Goal: Task Accomplishment & Management: Use online tool/utility

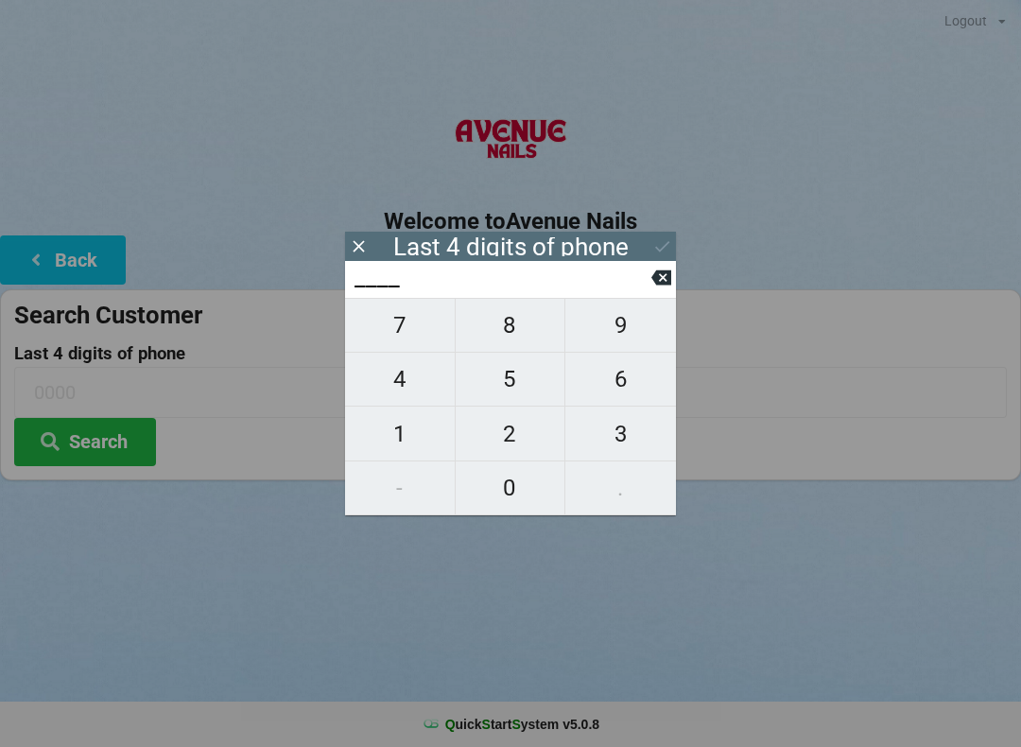
click at [390, 398] on span "4" at bounding box center [400, 379] width 110 height 40
type input "4___"
click at [400, 406] on button "4" at bounding box center [400, 380] width 111 height 54
type input "44__"
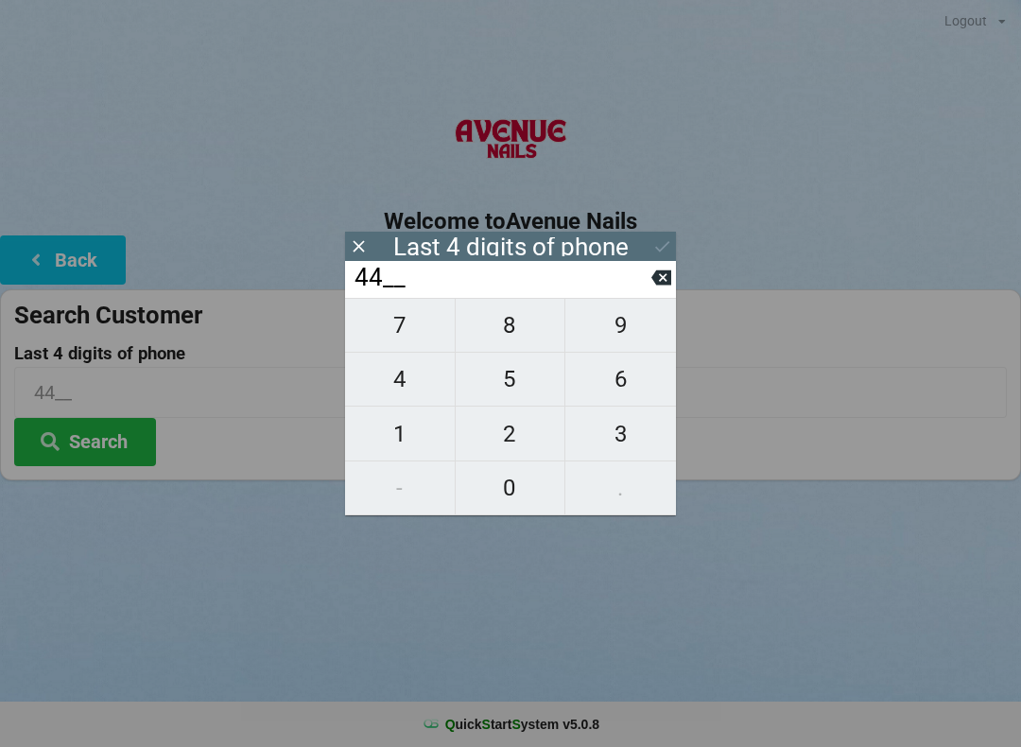
click at [665, 275] on icon at bounding box center [661, 278] width 20 height 20
click at [662, 285] on icon at bounding box center [661, 278] width 20 height 20
type input "____"
click at [398, 418] on span "1" at bounding box center [400, 434] width 110 height 40
type input "1___"
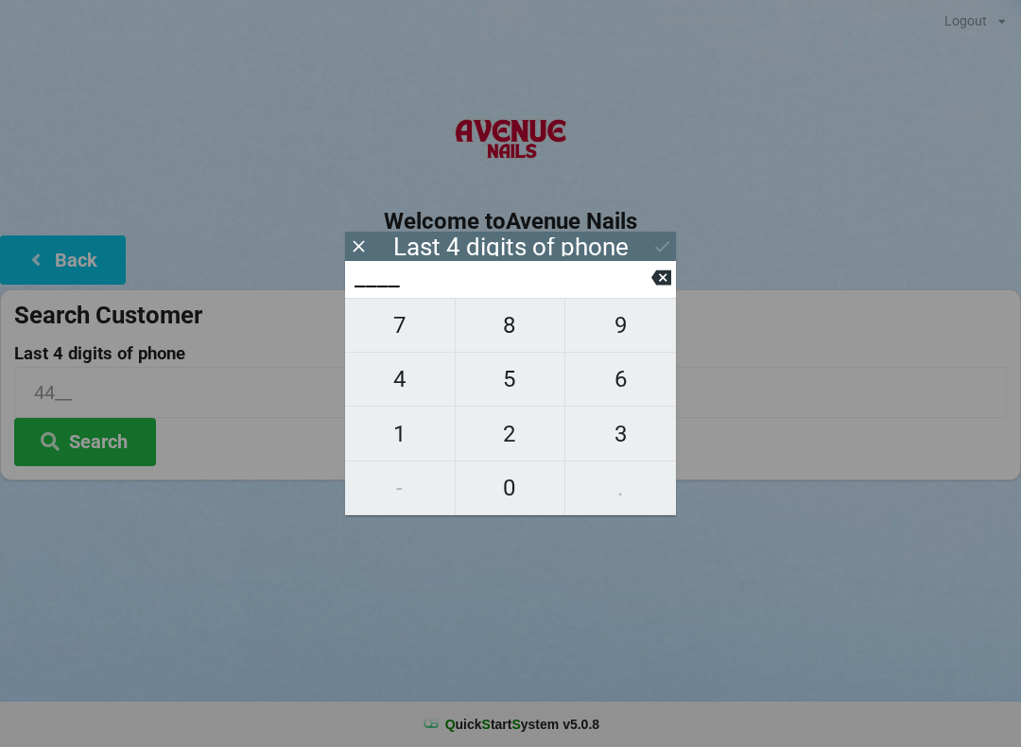
type input "1___"
click at [407, 406] on button "4" at bounding box center [400, 380] width 111 height 54
type input "14__"
click at [404, 399] on span "4" at bounding box center [400, 379] width 110 height 40
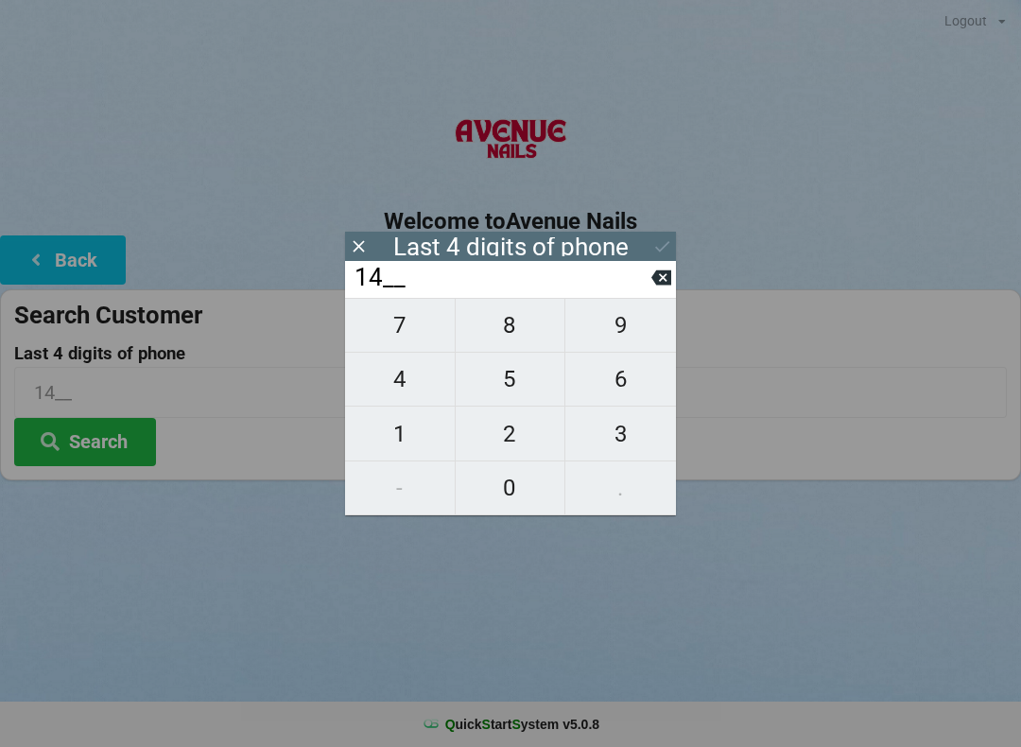
type input "144_"
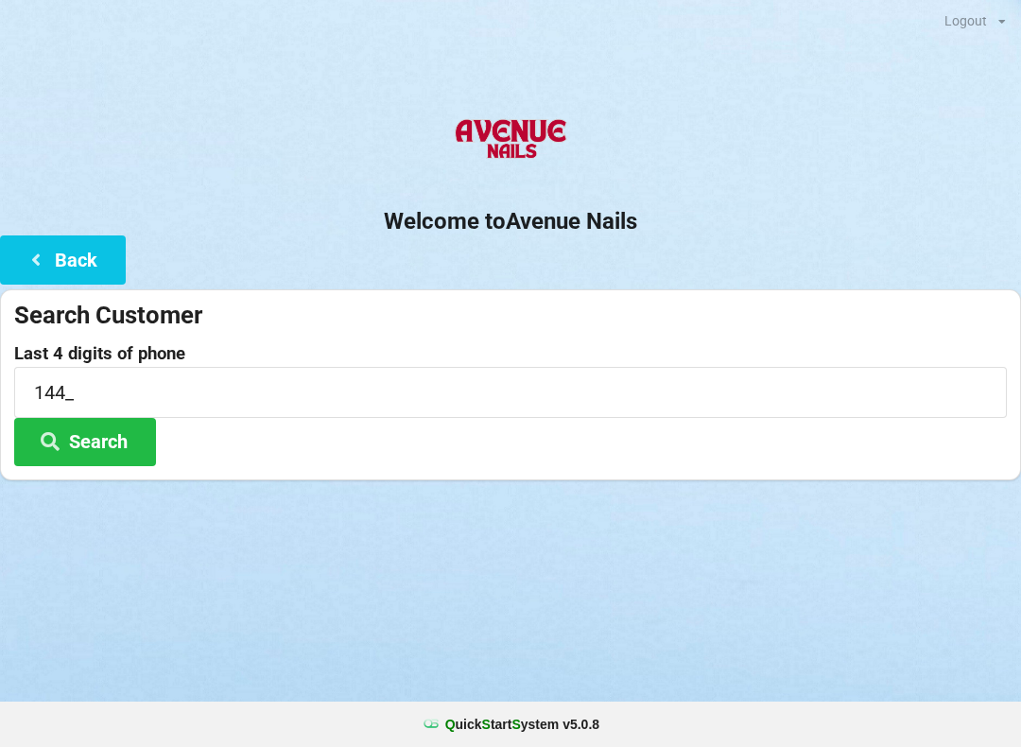
click at [676, 289] on div "Search Customer Last 4 digits of phone 144_ Search" at bounding box center [510, 384] width 1021 height 191
click at [70, 367] on input "144_" at bounding box center [510, 392] width 993 height 50
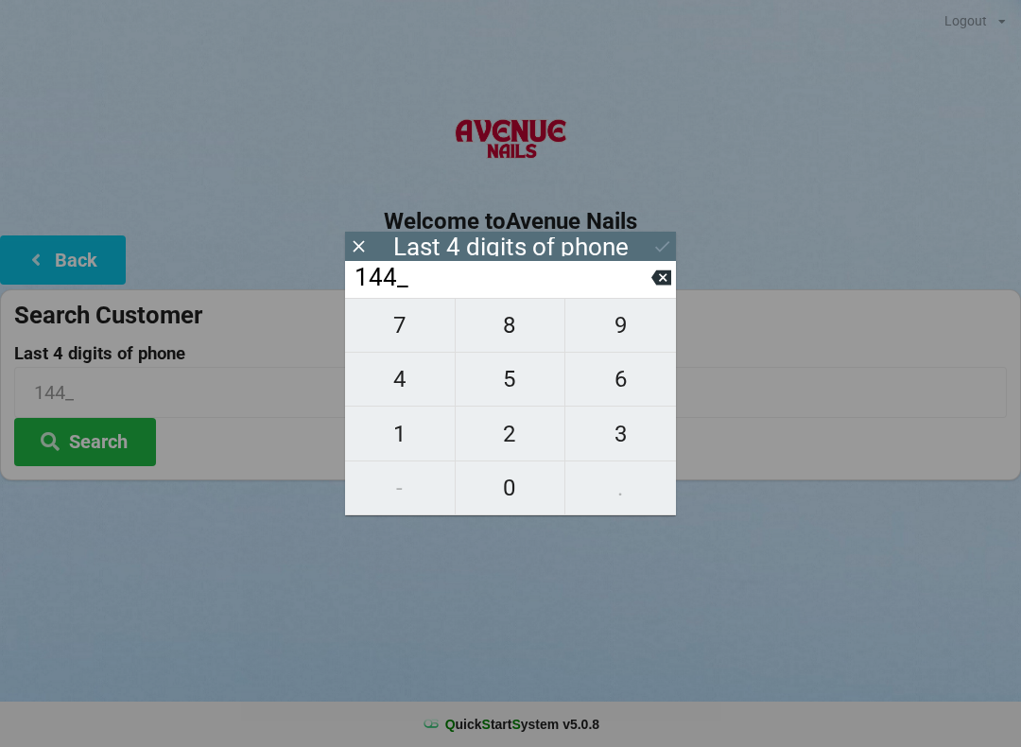
click at [667, 278] on icon at bounding box center [661, 277] width 20 height 15
click at [648, 273] on input "14__" at bounding box center [502, 278] width 299 height 30
click at [672, 270] on div "14__" at bounding box center [510, 279] width 331 height 37
click at [665, 266] on div "14__" at bounding box center [510, 279] width 331 height 37
click at [664, 275] on icon at bounding box center [661, 278] width 20 height 20
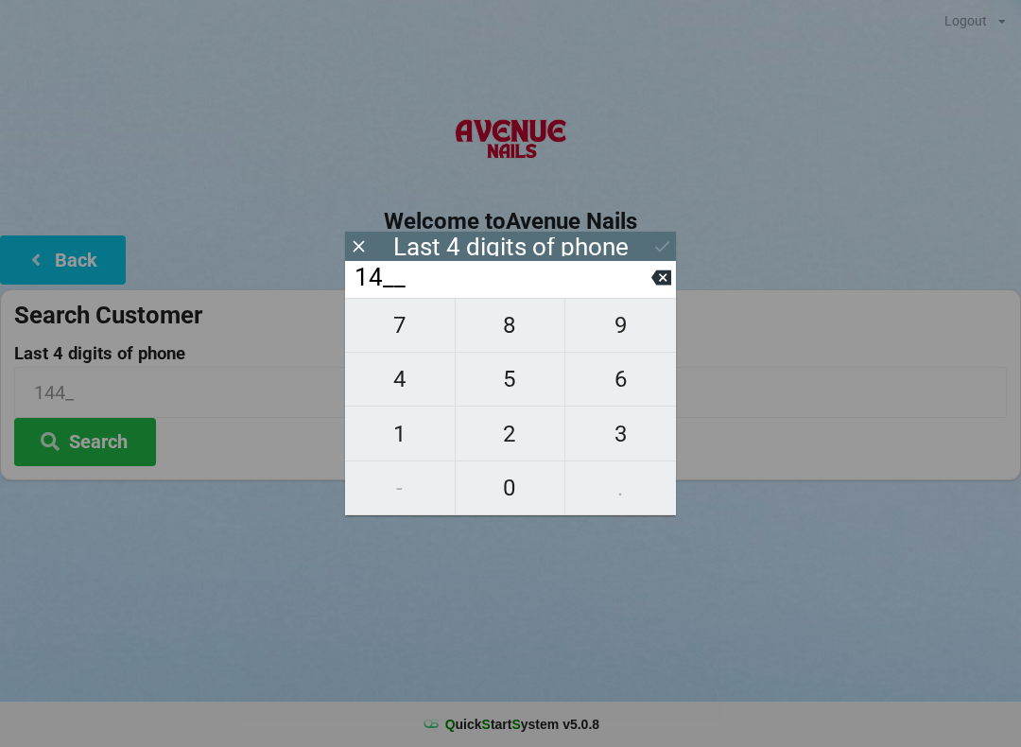
type input "1___"
click at [406, 421] on span "1" at bounding box center [400, 434] width 110 height 40
type input "11__"
click at [416, 431] on span "1" at bounding box center [400, 434] width 110 height 40
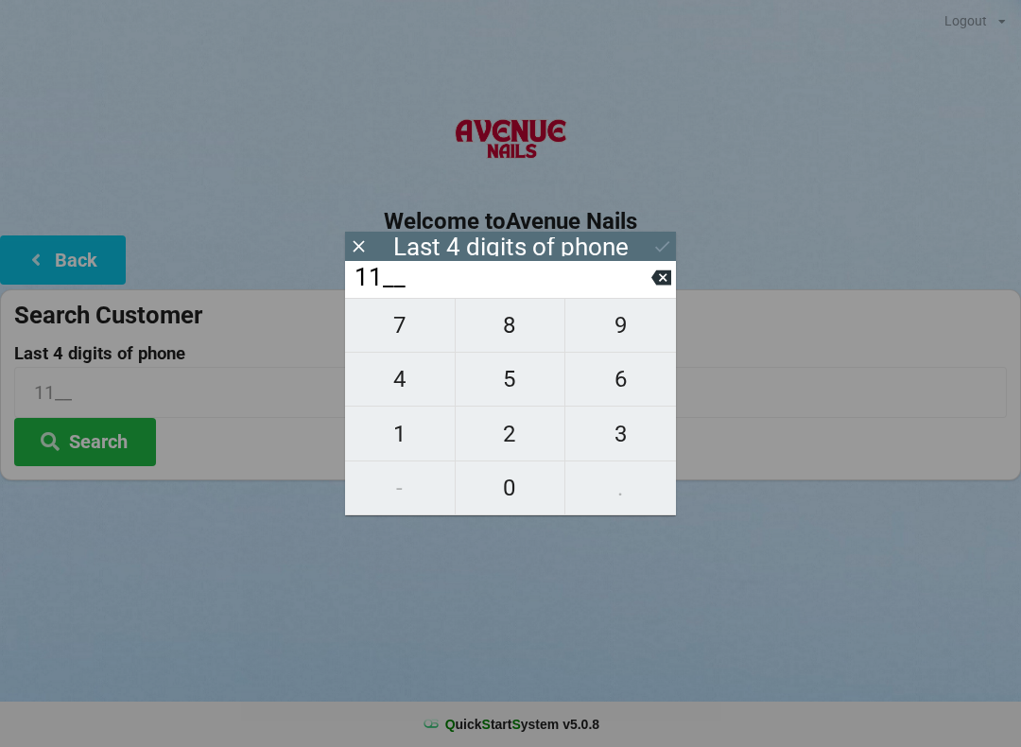
type input "111_"
click at [514, 431] on span "2" at bounding box center [511, 434] width 110 height 40
type input "1112"
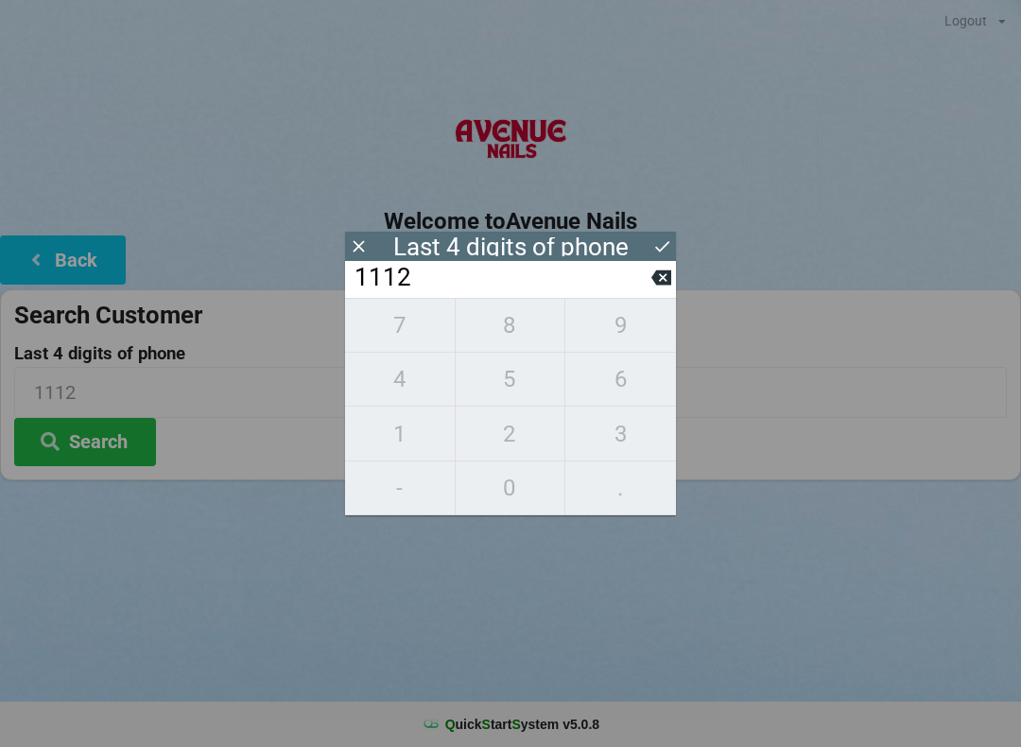
click at [662, 239] on icon at bounding box center [662, 246] width 20 height 20
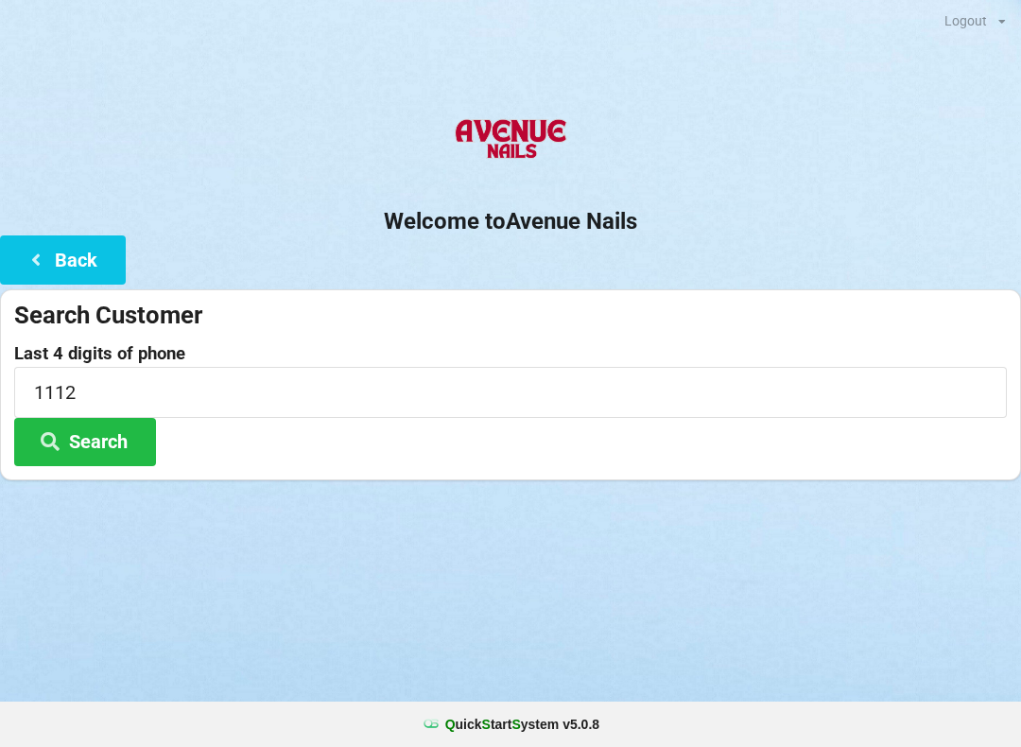
click at [120, 437] on button "Search" at bounding box center [85, 442] width 142 height 48
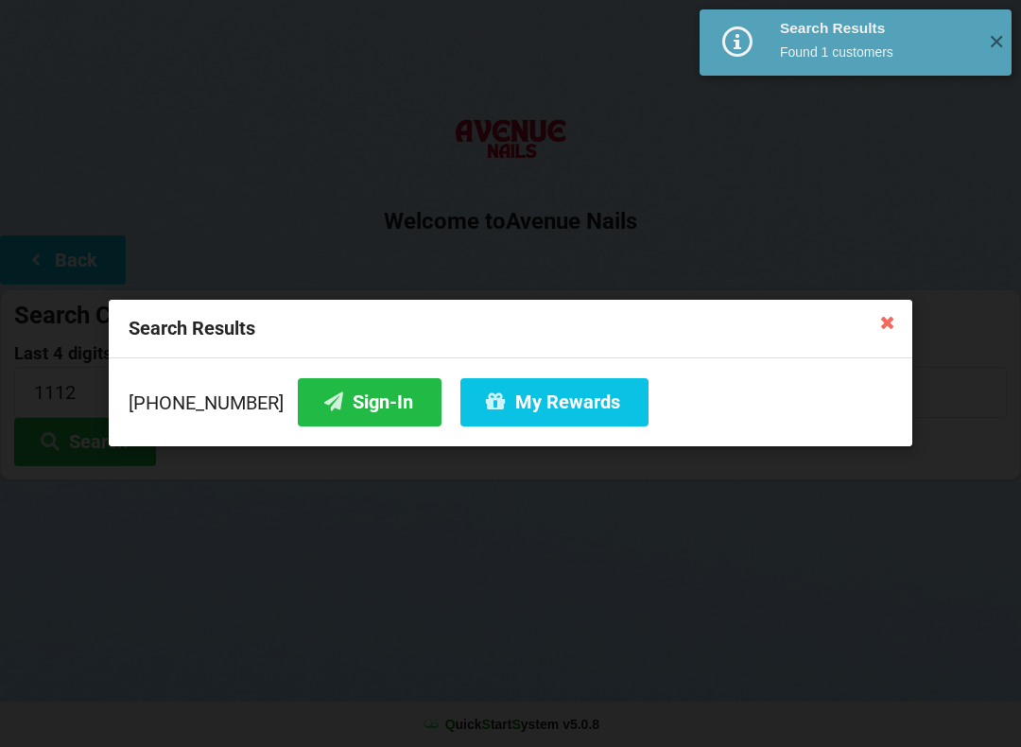
click at [505, 405] on button "My Rewards" at bounding box center [554, 402] width 188 height 48
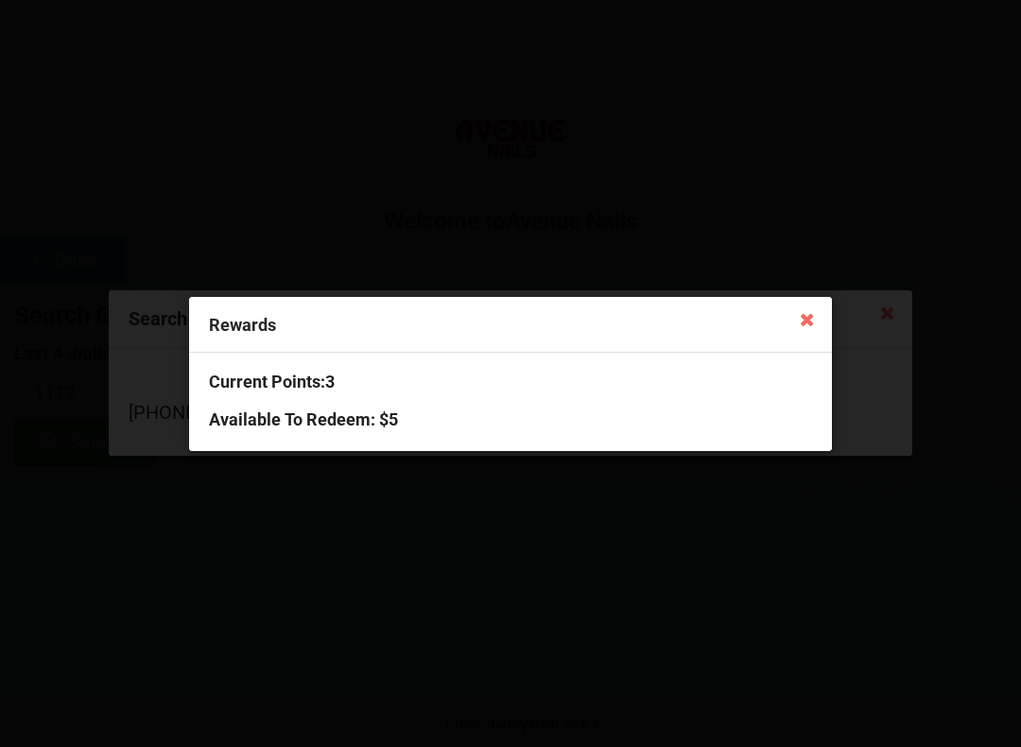
click at [665, 581] on div "Rewards Current Points: 3 Available To Redeem : $5" at bounding box center [510, 373] width 1021 height 747
click at [813, 320] on icon at bounding box center [807, 318] width 30 height 30
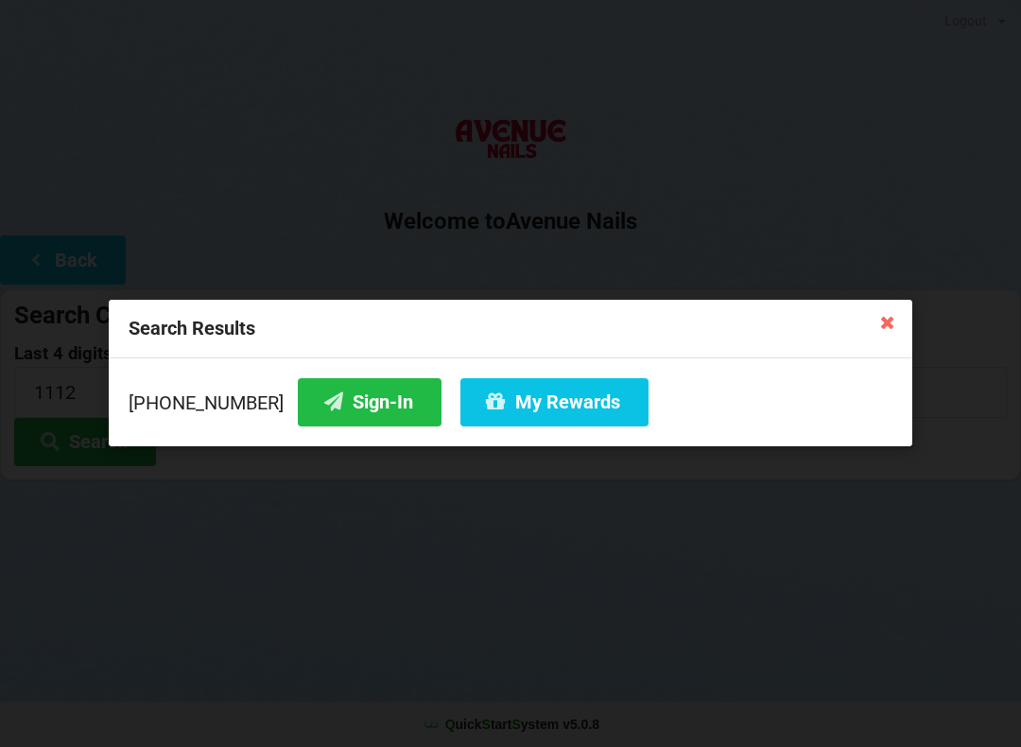
click at [898, 331] on icon at bounding box center [888, 321] width 30 height 30
